Goal: Check status: Check status

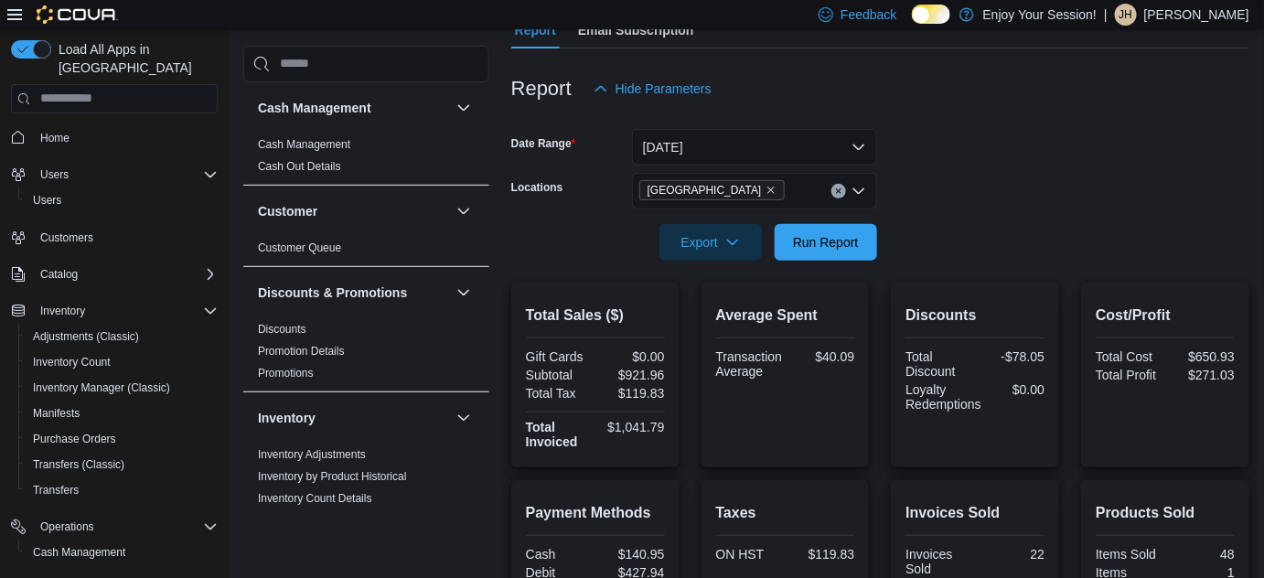
scroll to position [190, 0]
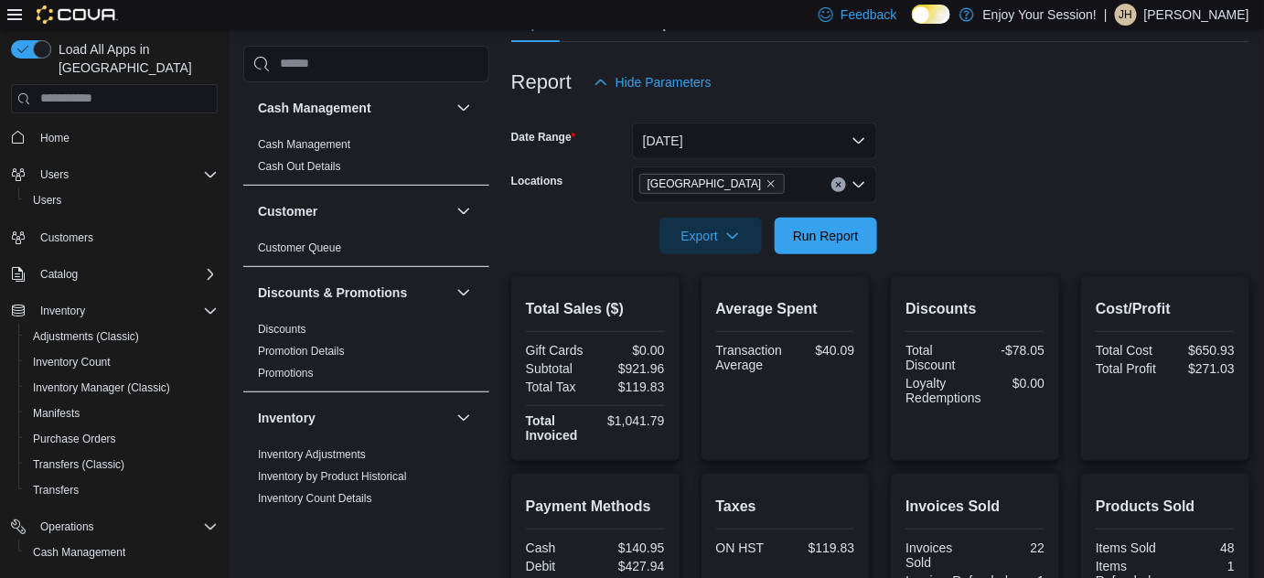
drag, startPoint x: 1226, startPoint y: 2, endPoint x: 918, endPoint y: 74, distance: 315.7
click at [918, 74] on div "Report Hide Parameters" at bounding box center [880, 82] width 738 height 37
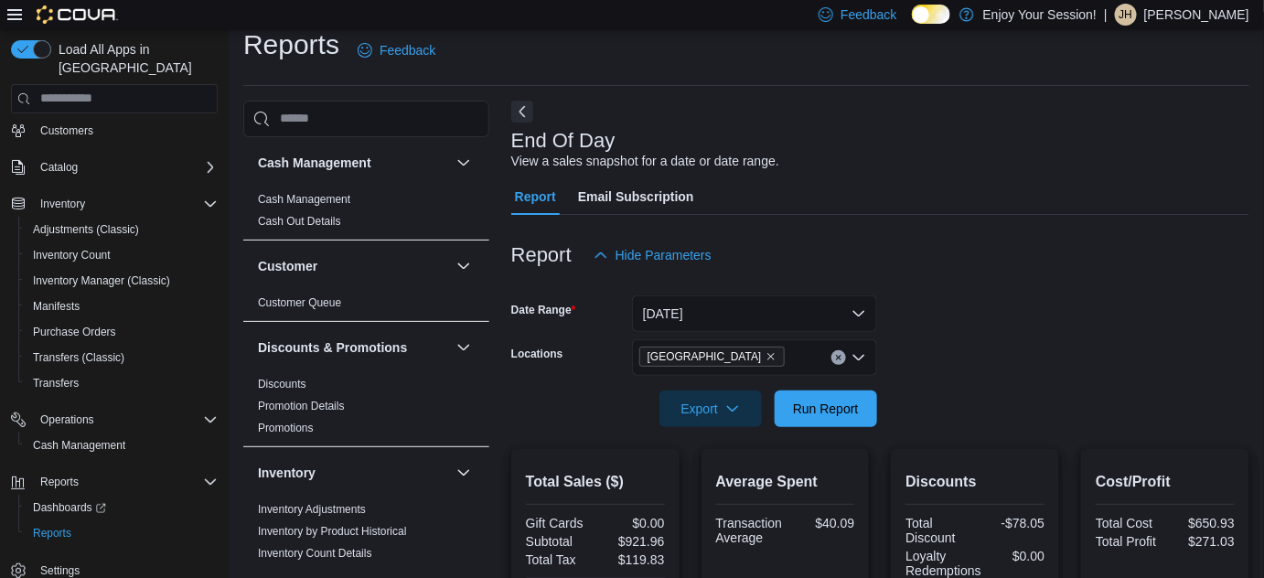
scroll to position [0, 0]
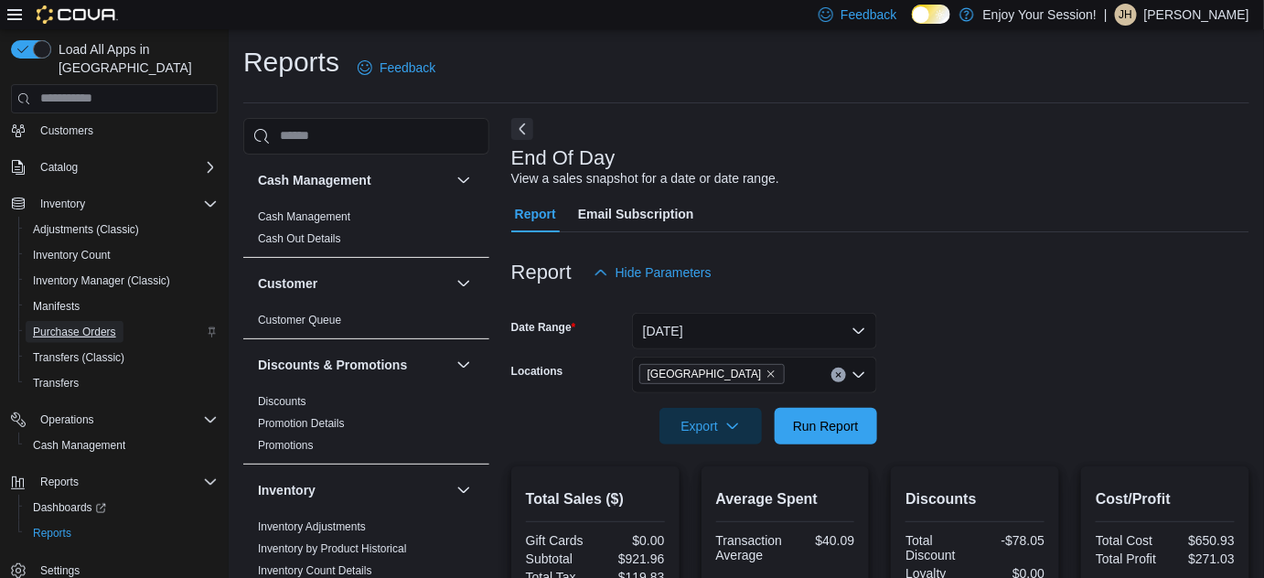
click at [95, 325] on span "Purchase Orders" at bounding box center [74, 332] width 83 height 15
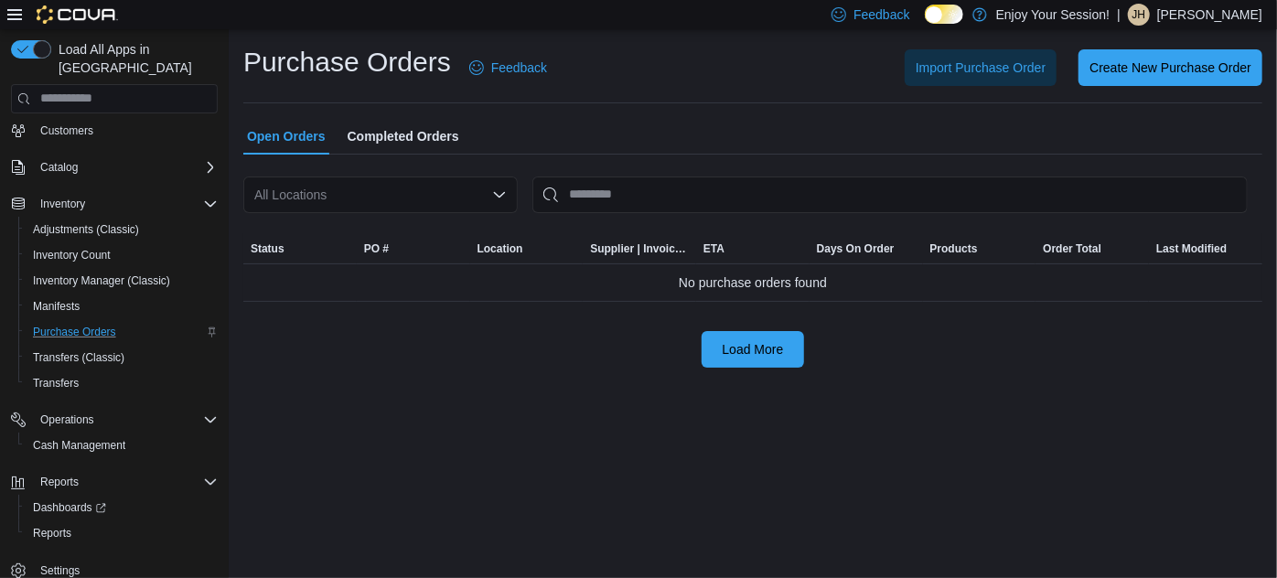
click at [429, 131] on span "Completed Orders" at bounding box center [404, 136] width 112 height 37
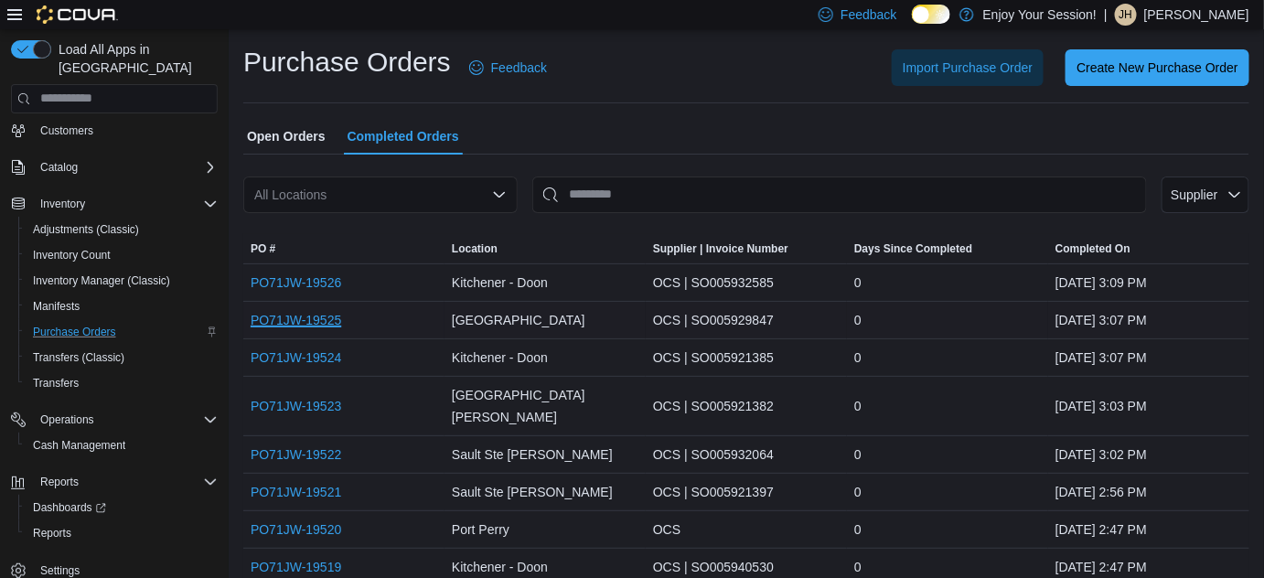
click at [329, 321] on link "PO71JW-19525" at bounding box center [296, 320] width 91 height 22
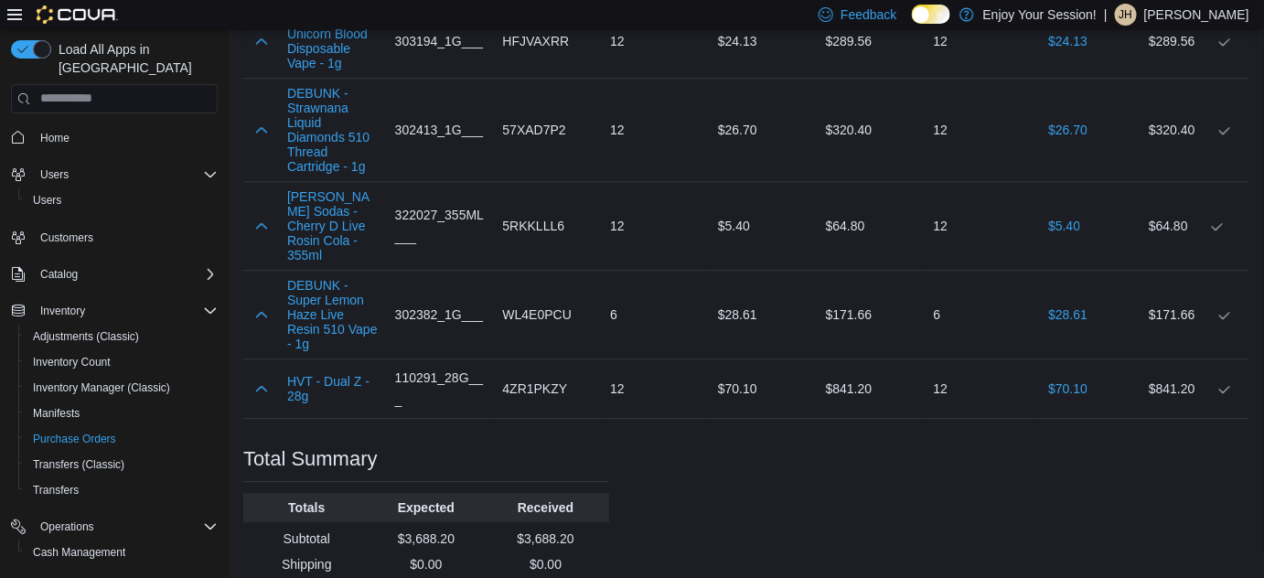
scroll to position [1584, 0]
